Goal: Task Accomplishment & Management: Manage account settings

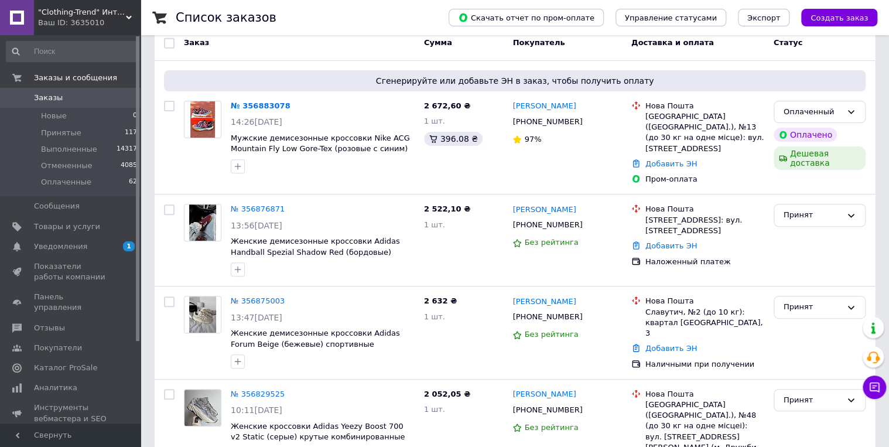
click at [69, 97] on span "Заказы" at bounding box center [71, 98] width 74 height 11
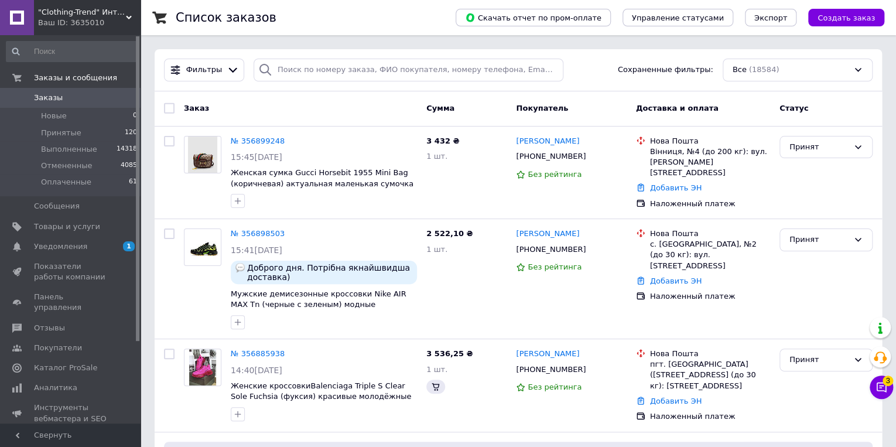
click at [69, 97] on span "Заказы" at bounding box center [71, 98] width 74 height 11
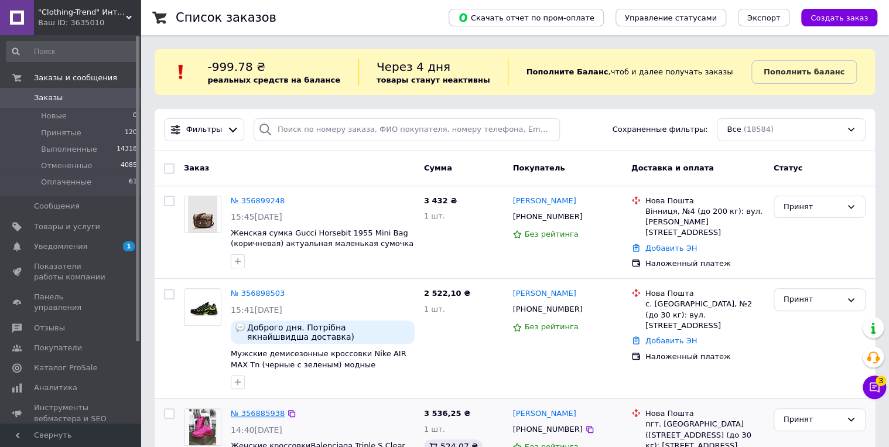
click at [258, 413] on link "№ 356885938" at bounding box center [258, 413] width 54 height 9
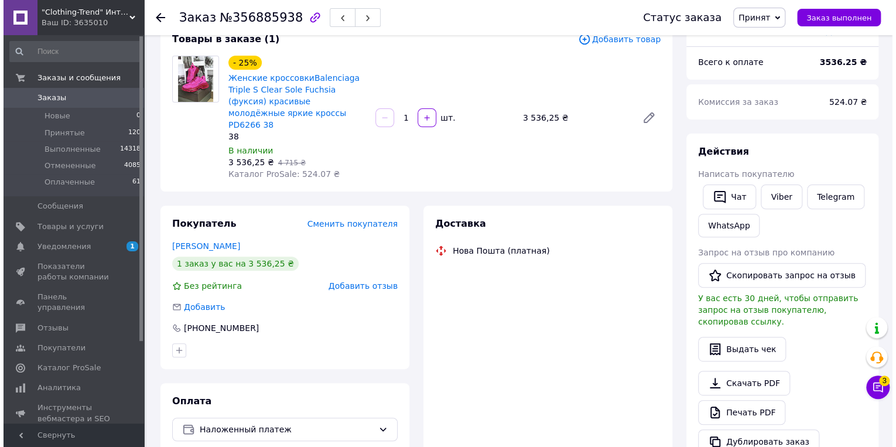
scroll to position [94, 0]
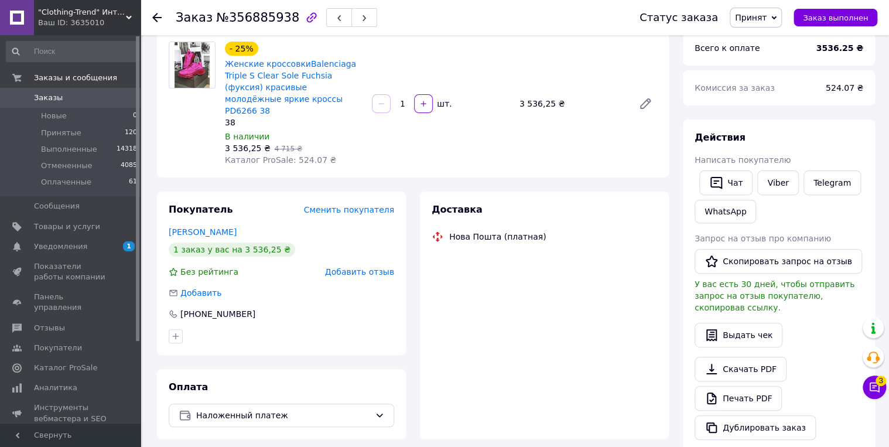
click at [371, 267] on span "Добавить отзыв" at bounding box center [359, 271] width 69 height 9
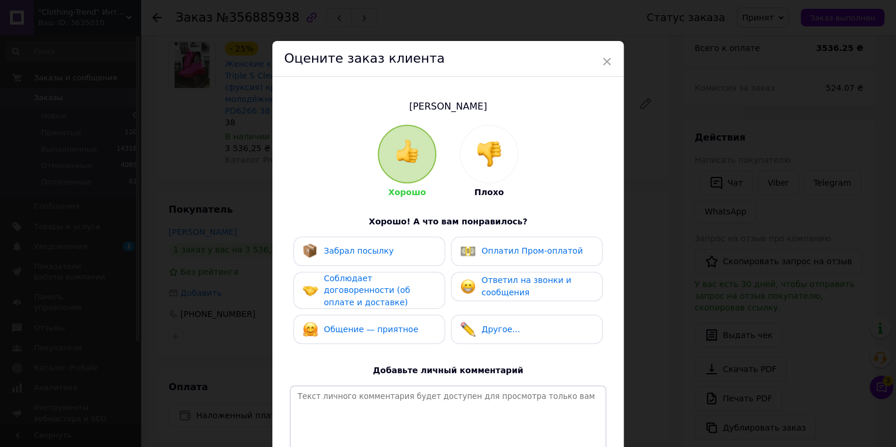
click at [480, 151] on img at bounding box center [489, 154] width 26 height 26
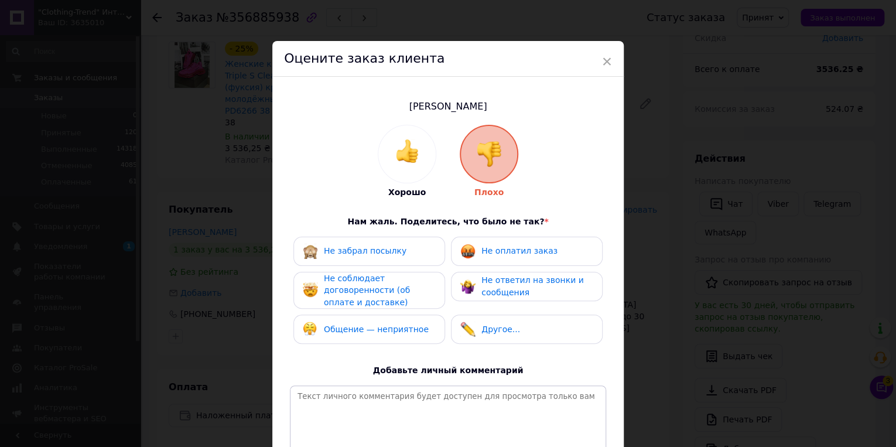
click at [494, 247] on span "Не оплатил заказ" at bounding box center [519, 250] width 76 height 9
click at [492, 286] on span "Не ответил на звонки и сообщения" at bounding box center [532, 286] width 102 height 22
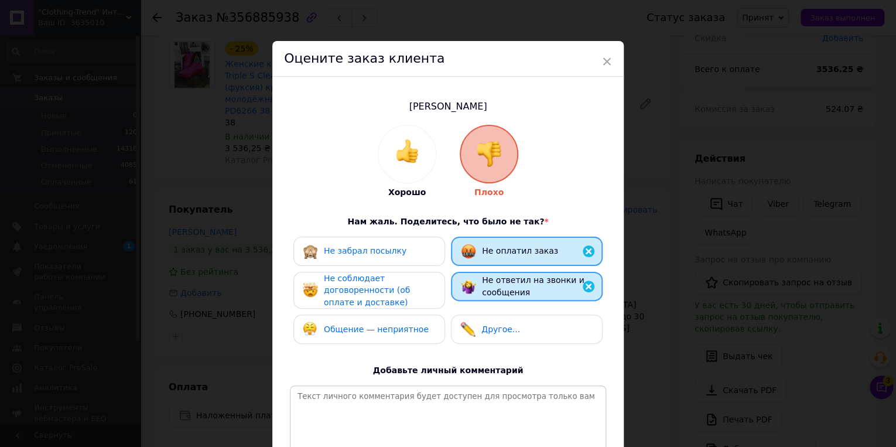
click at [488, 330] on span "Другое..." at bounding box center [500, 328] width 39 height 9
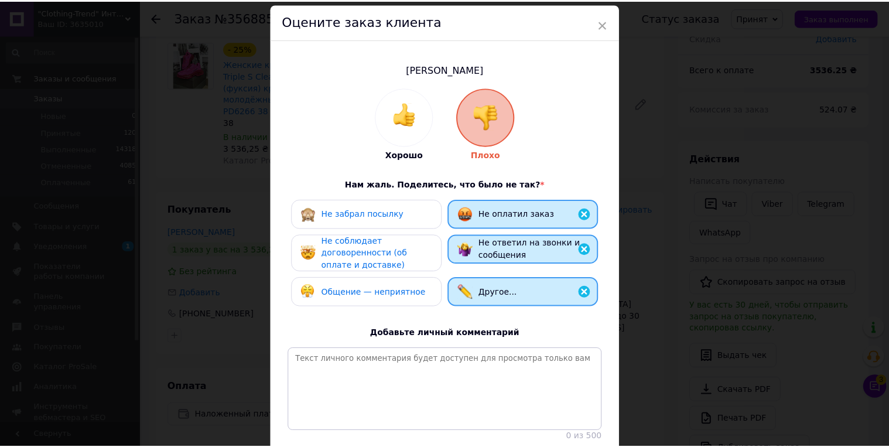
scroll to position [132, 0]
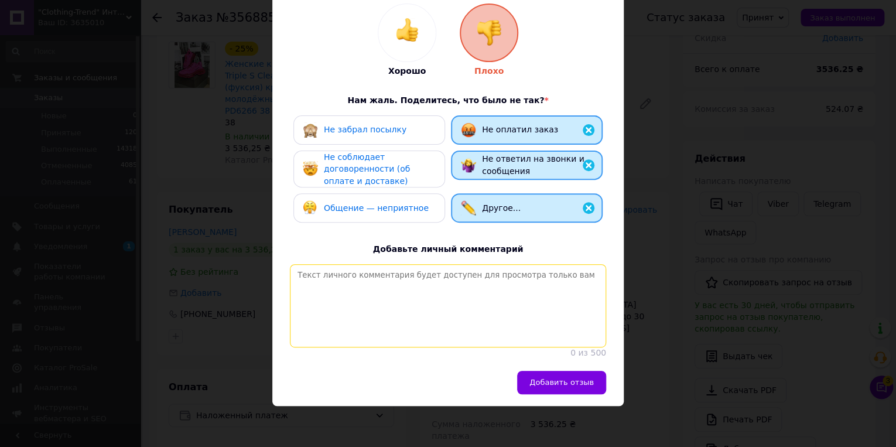
click at [465, 294] on textarea at bounding box center [448, 305] width 316 height 83
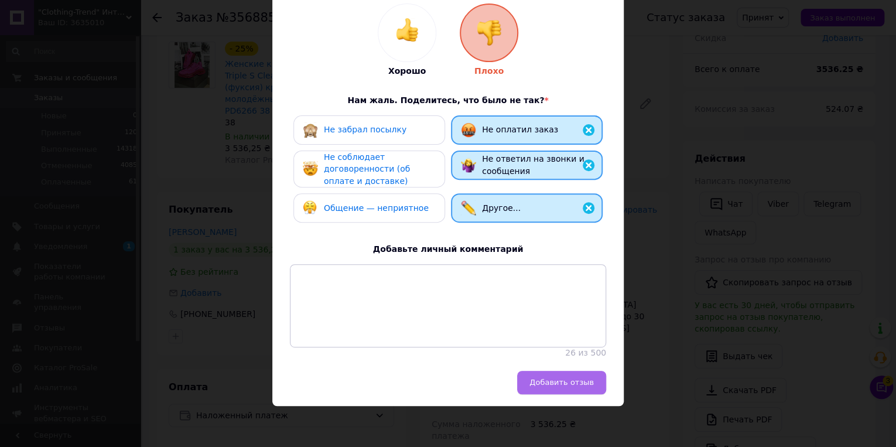
click at [581, 378] on span "Добавить отзыв" at bounding box center [561, 382] width 64 height 9
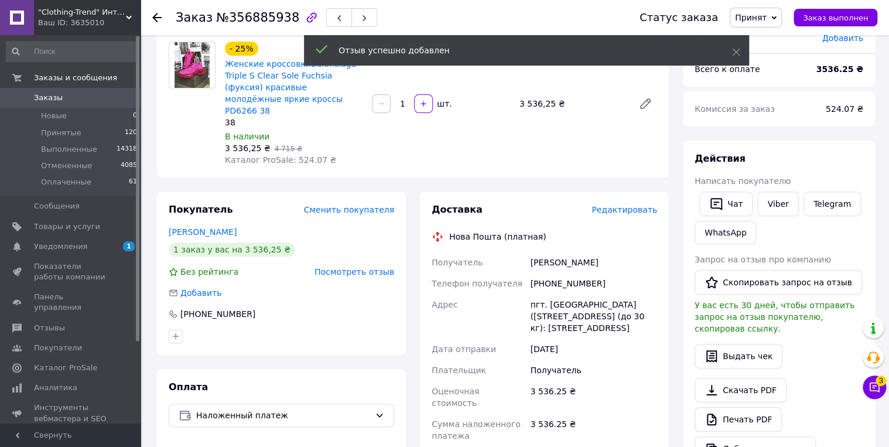
click at [767, 19] on span "Принят" at bounding box center [751, 17] width 32 height 9
click at [782, 56] on li "Отменен" at bounding box center [761, 59] width 62 height 18
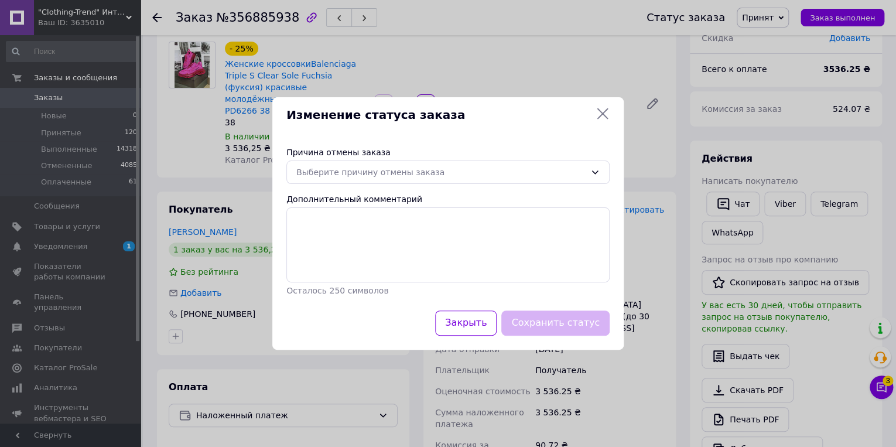
click at [484, 185] on div "Причина отмены заказа Выберите причину отмены заказа Дополнительный комментарий…" at bounding box center [447, 221] width 351 height 178
click at [436, 177] on div "Выберите причину отмены заказа" at bounding box center [440, 172] width 289 height 13
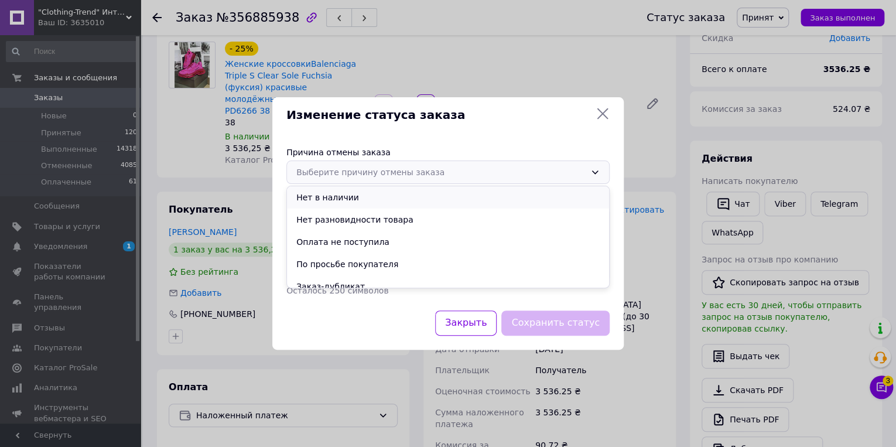
click at [412, 197] on li "Нет в наличии" at bounding box center [448, 197] width 322 height 22
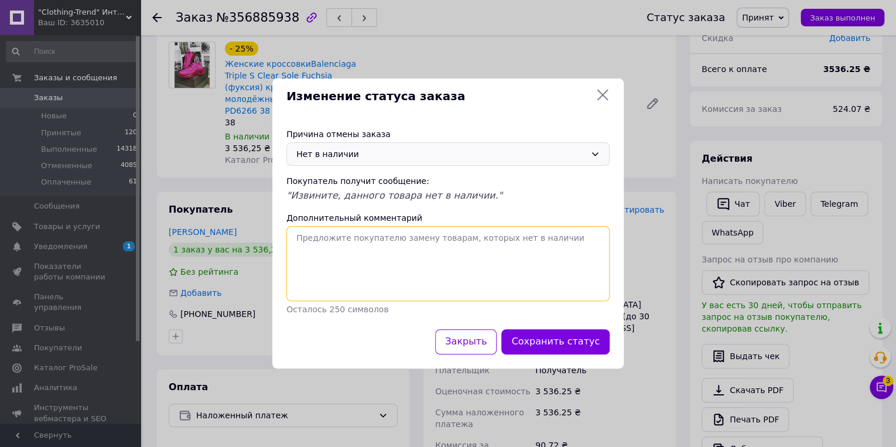
click at [410, 250] on textarea "Дополнительный комментарий" at bounding box center [447, 263] width 323 height 75
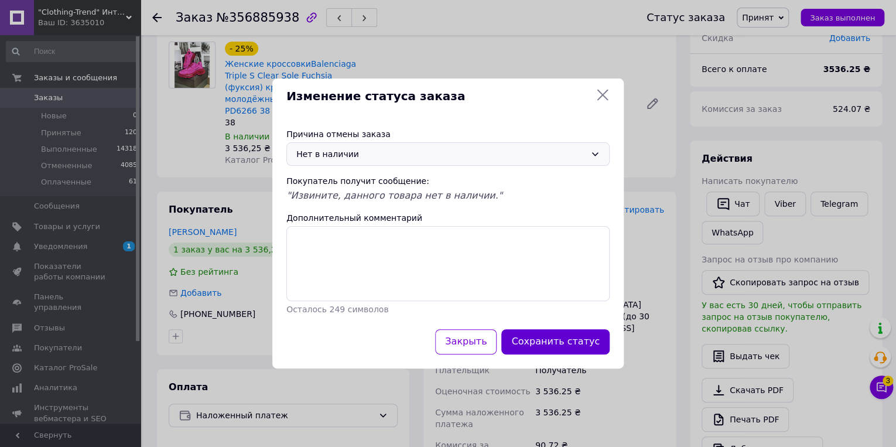
click at [596, 346] on button "Сохранить статус" at bounding box center [555, 341] width 108 height 25
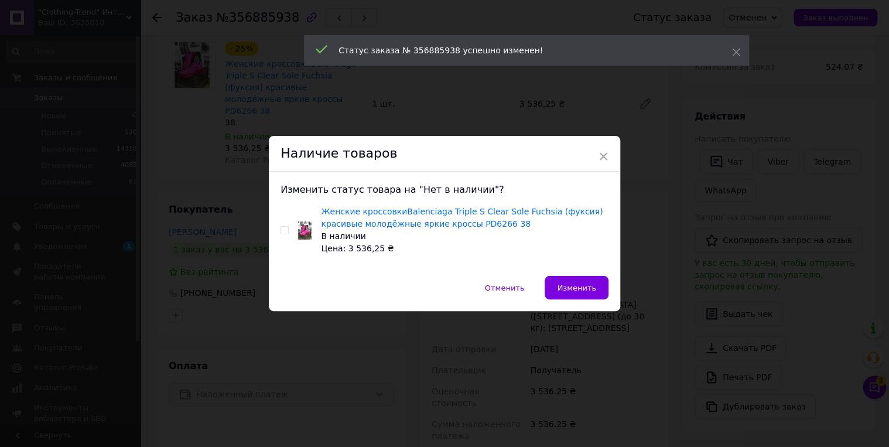
click at [283, 230] on input "checkbox" at bounding box center [285, 231] width 8 height 8
checkbox input "true"
click at [581, 283] on span "Изменить" at bounding box center [576, 287] width 39 height 9
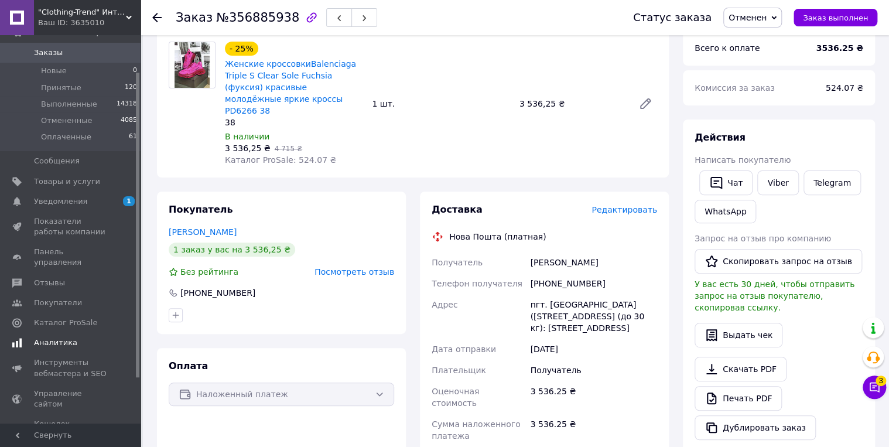
scroll to position [47, 0]
click at [88, 316] on span "Каталог ProSale" at bounding box center [71, 321] width 74 height 11
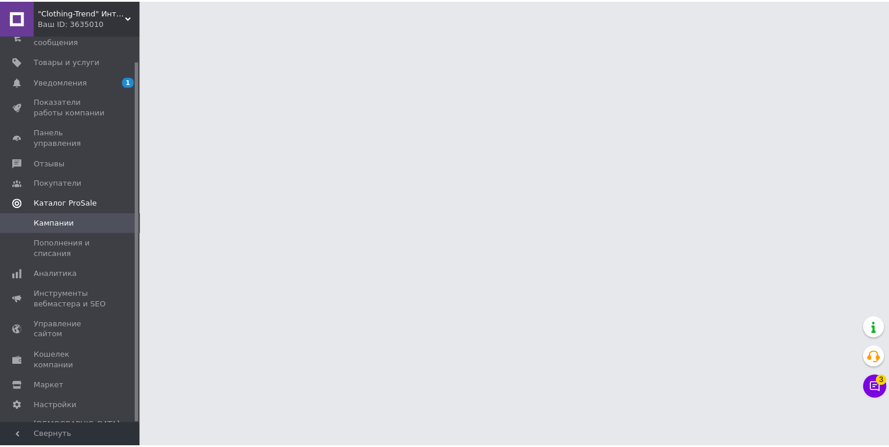
scroll to position [27, 0]
